Goal: Navigation & Orientation: Go to known website

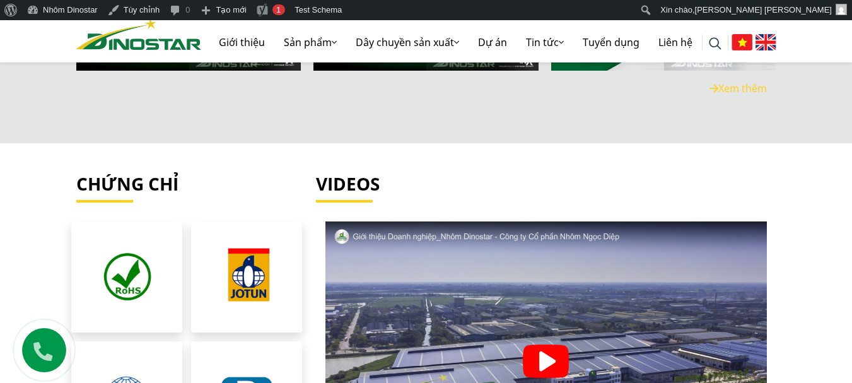
scroll to position [2775, 0]
